Goal: Use online tool/utility

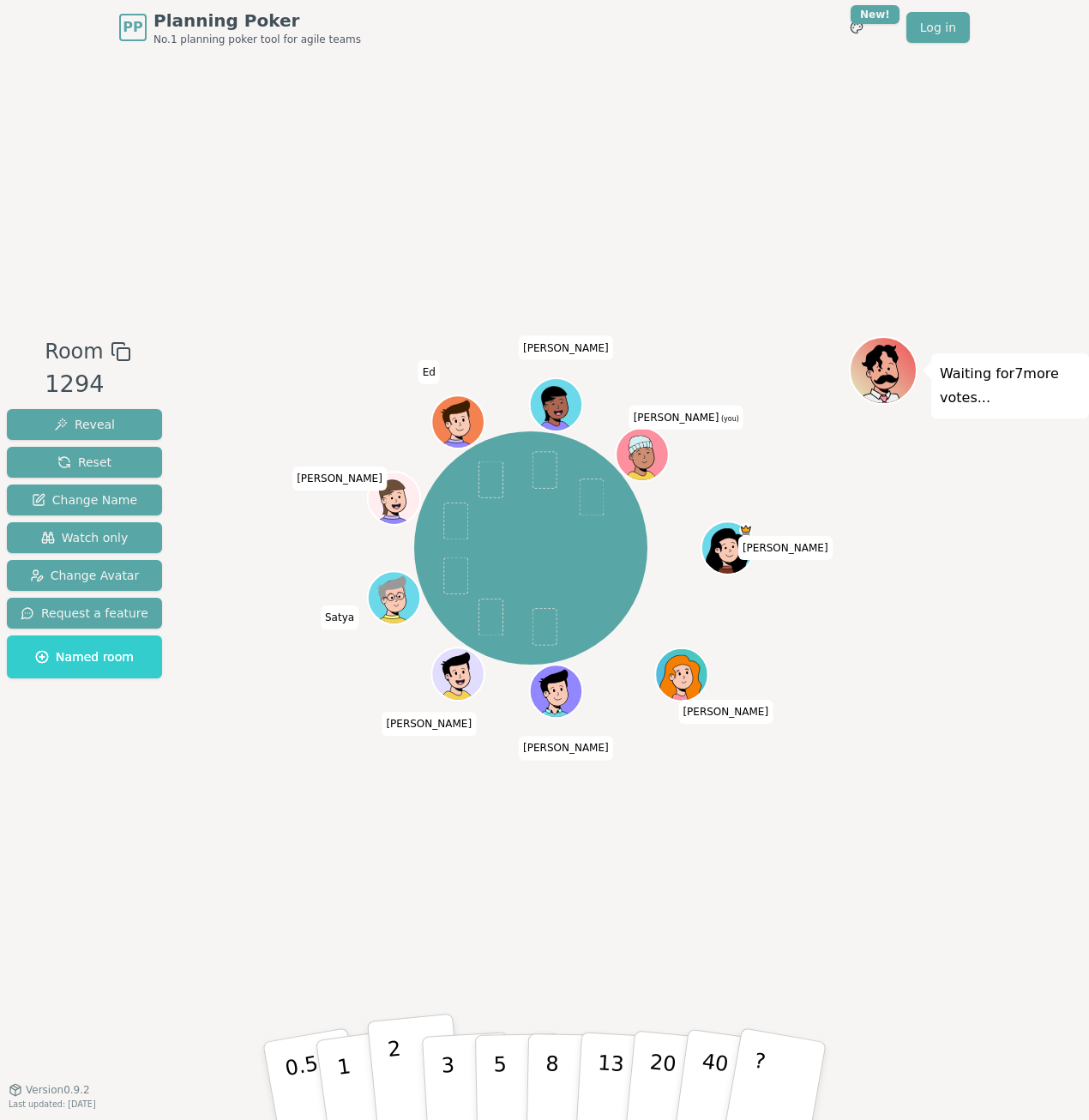
click at [403, 1064] on button "2" at bounding box center [415, 1082] width 98 height 137
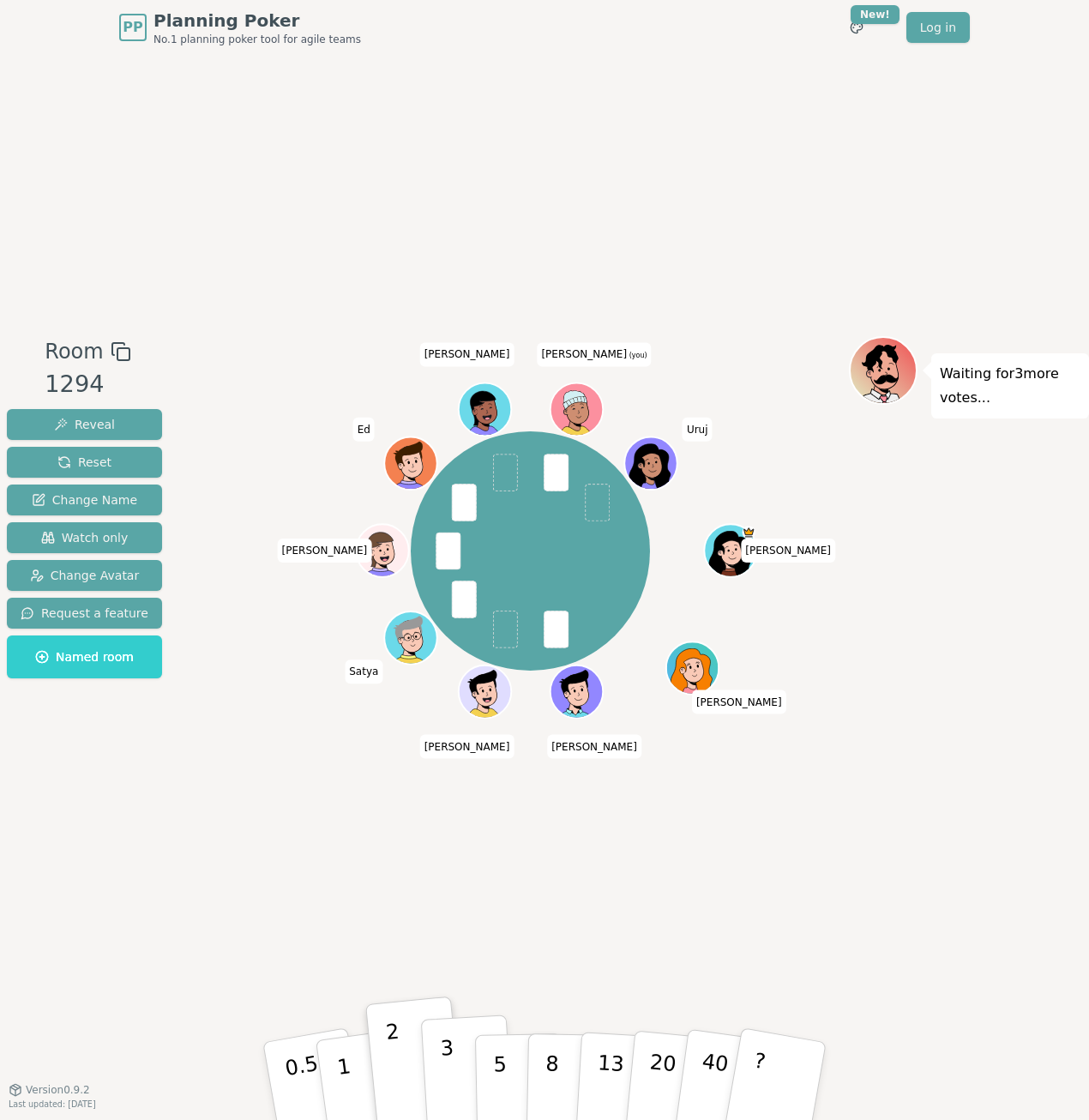
click at [441, 1065] on p "3" at bounding box center [449, 1082] width 19 height 93
click at [397, 1062] on p "2" at bounding box center [397, 1083] width 22 height 93
click at [442, 1064] on p "3" at bounding box center [449, 1082] width 19 height 93
click at [389, 1075] on button "2" at bounding box center [415, 1082] width 98 height 137
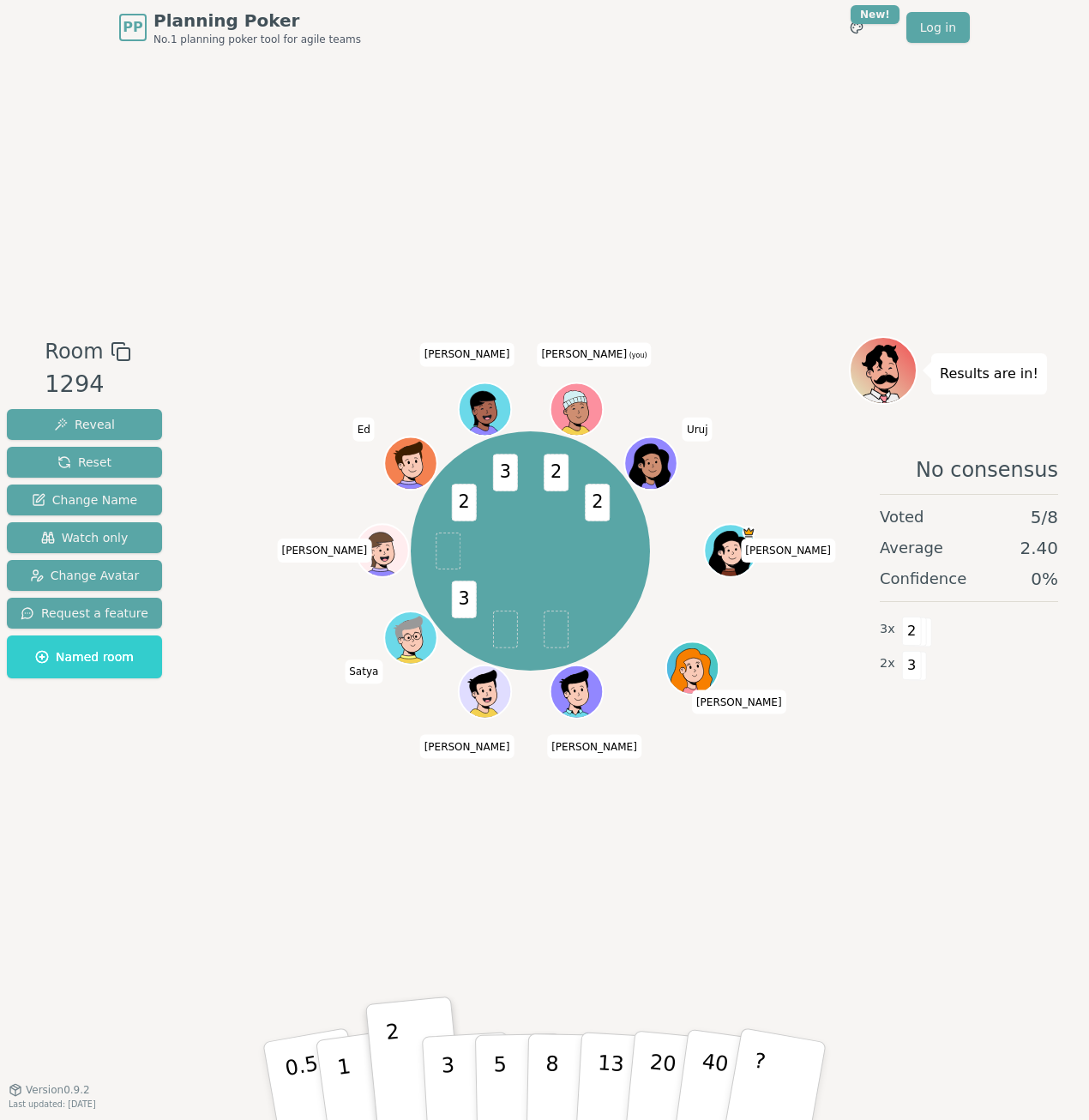
drag, startPoint x: 436, startPoint y: 1075, endPoint x: 416, endPoint y: 1086, distance: 22.8
click at [436, 1075] on button "3" at bounding box center [469, 1098] width 93 height 134
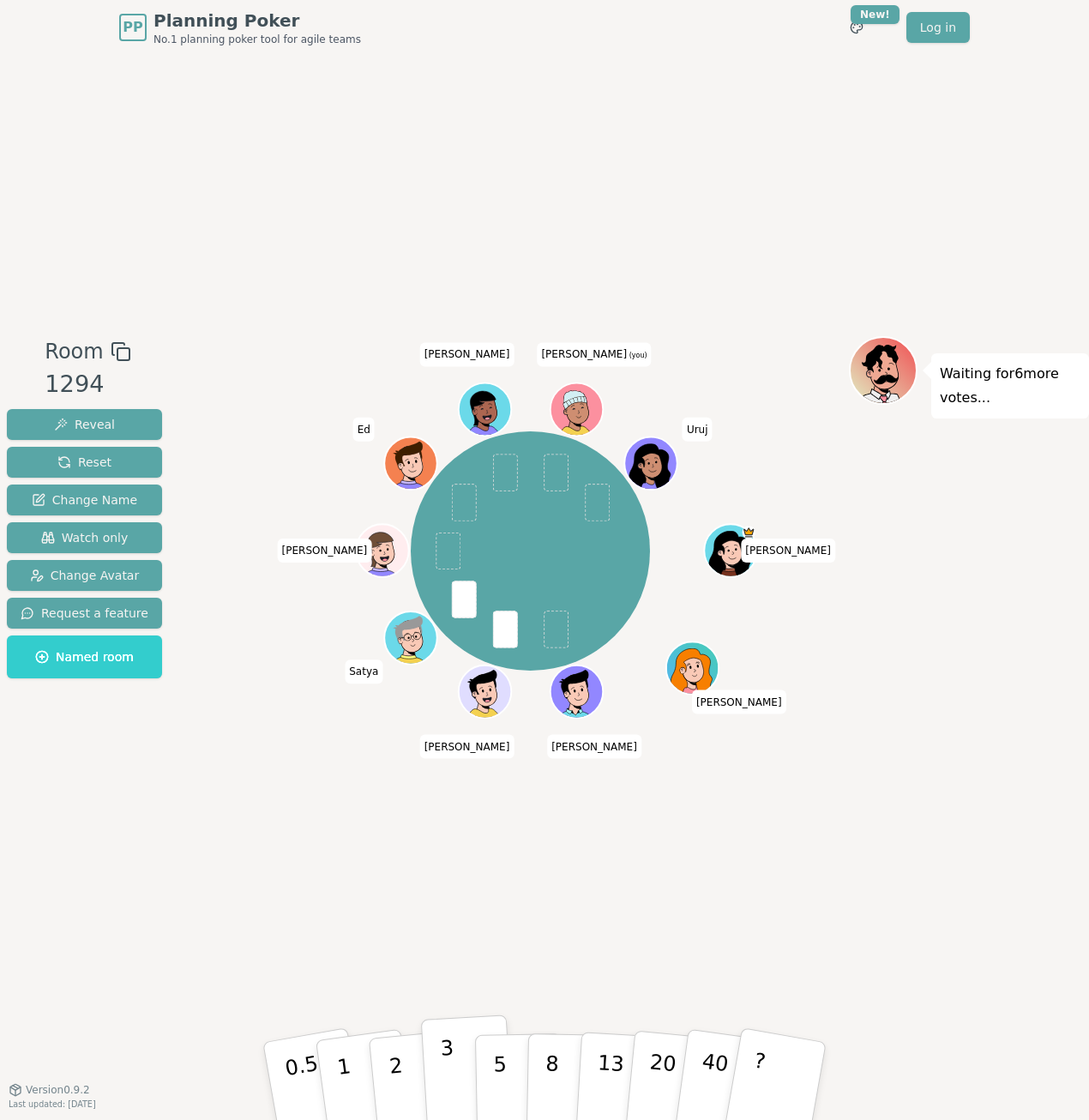
drag, startPoint x: 448, startPoint y: 1072, endPoint x: 425, endPoint y: 1077, distance: 23.5
click at [448, 1072] on p "3" at bounding box center [449, 1082] width 19 height 93
click at [398, 1077] on p "2" at bounding box center [397, 1083] width 22 height 93
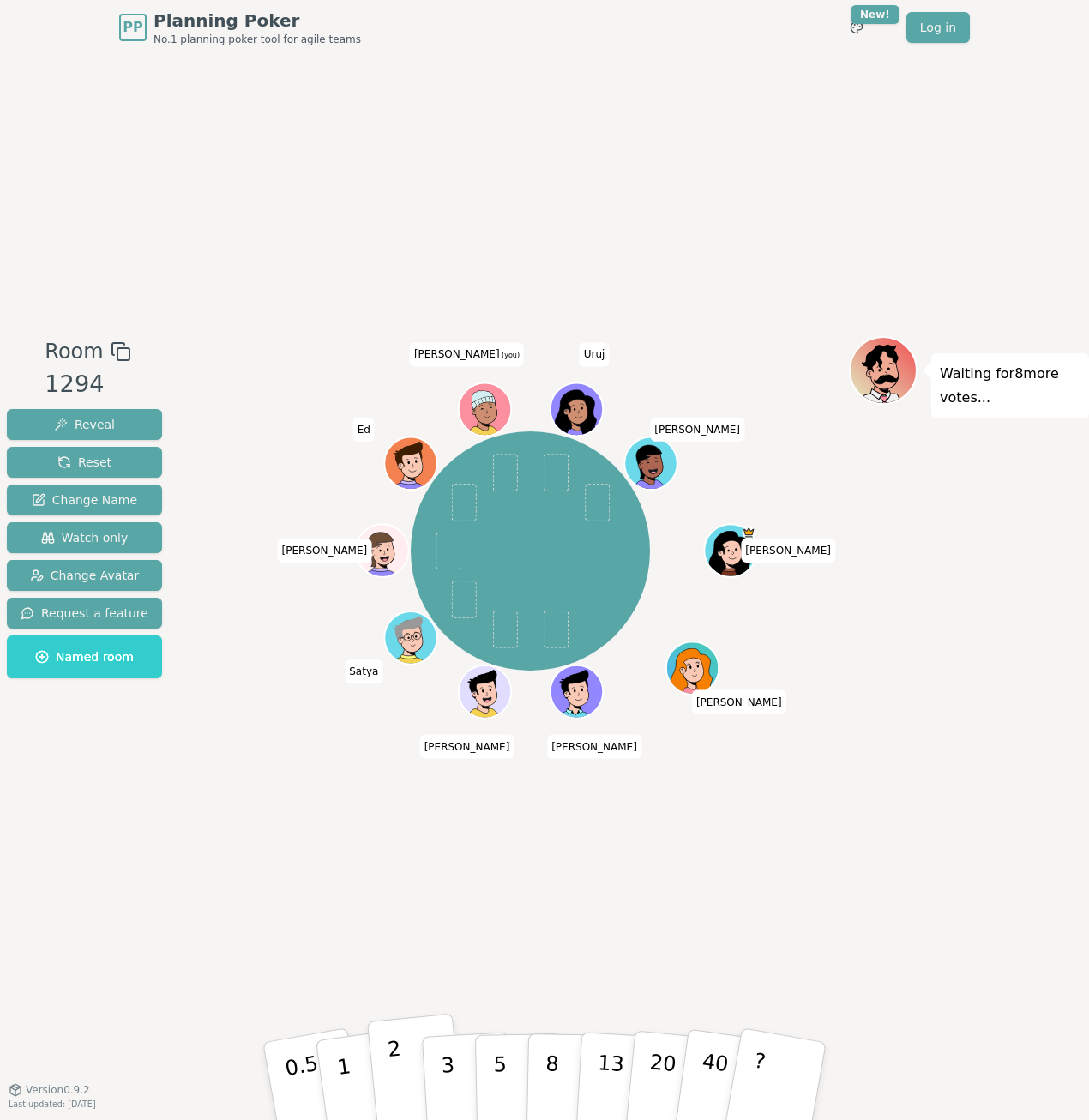
click at [388, 1077] on button "2" at bounding box center [415, 1082] width 98 height 137
click at [442, 1080] on p "3" at bounding box center [449, 1082] width 19 height 93
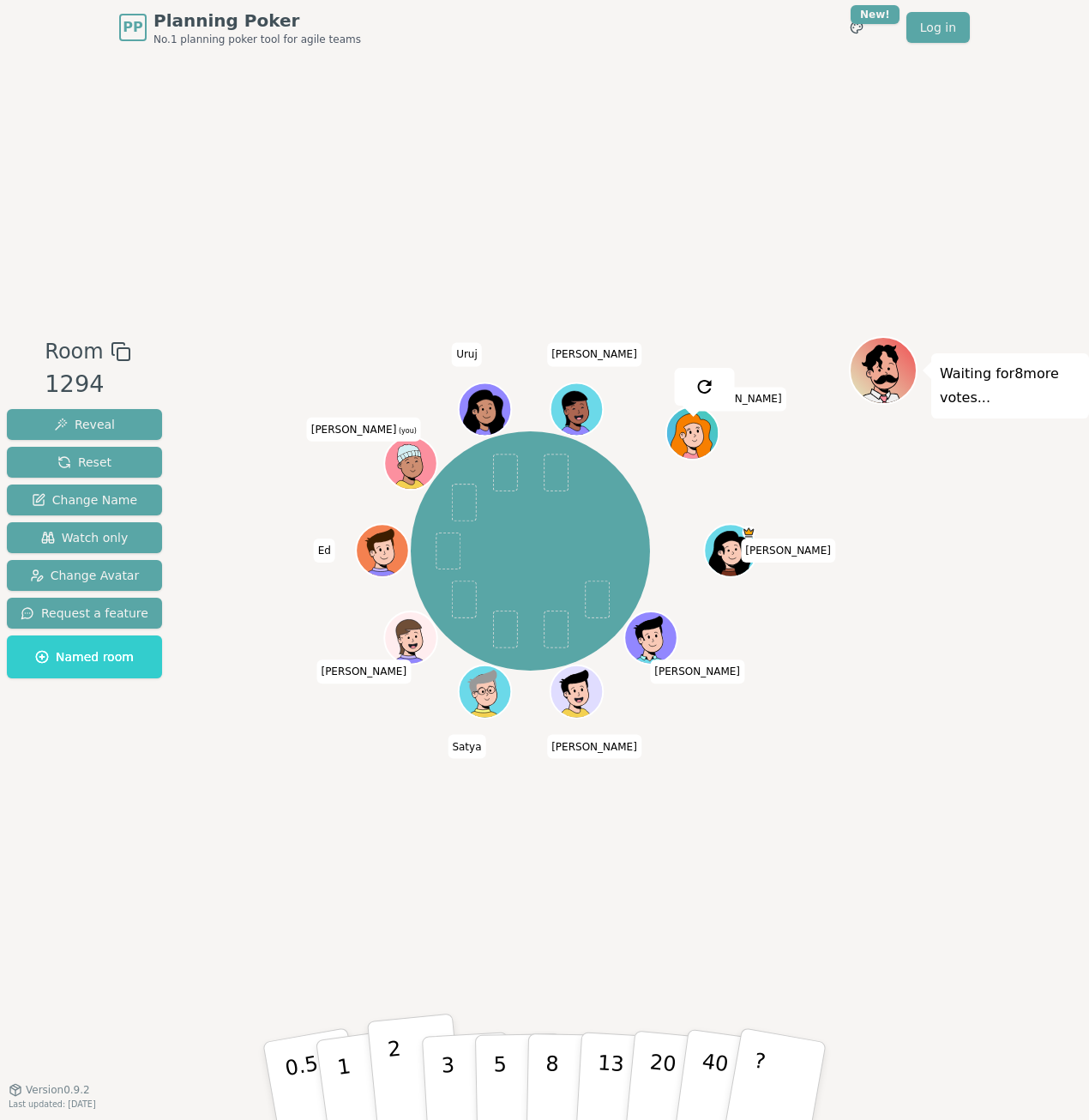
click at [408, 1065] on button "2" at bounding box center [415, 1082] width 98 height 137
